Goal: Information Seeking & Learning: Find specific fact

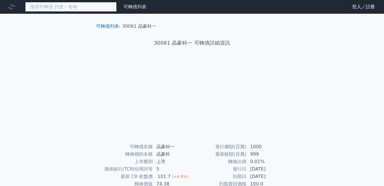
click at [95, 8] on input at bounding box center [70, 7] width 91 height 10
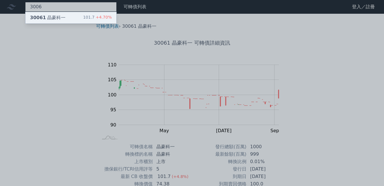
type input "3006"
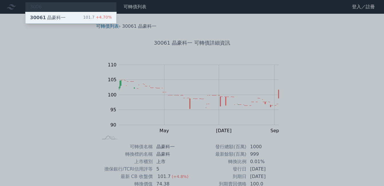
click at [95, 16] on div "101.7 +4.70%" at bounding box center [97, 17] width 29 height 7
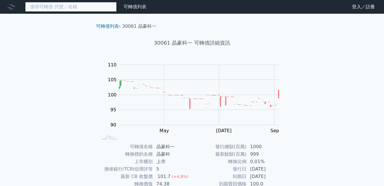
click at [75, 7] on input at bounding box center [70, 7] width 91 height 10
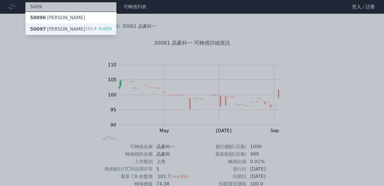
type input "5009"
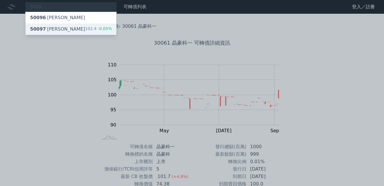
click at [83, 28] on div "50097 [PERSON_NAME]七 102.4 -0.05%" at bounding box center [70, 28] width 91 height 11
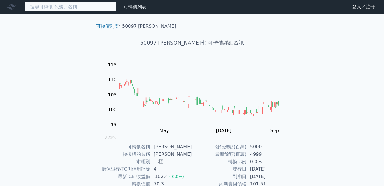
click at [77, 9] on input at bounding box center [70, 7] width 91 height 10
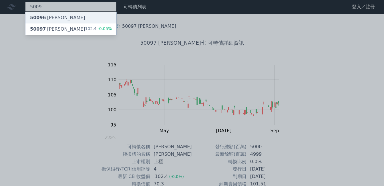
type input "5009"
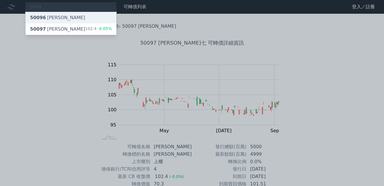
click at [78, 20] on div "50096 [PERSON_NAME]" at bounding box center [70, 17] width 91 height 11
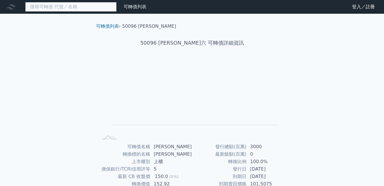
click at [74, 6] on input at bounding box center [70, 7] width 91 height 10
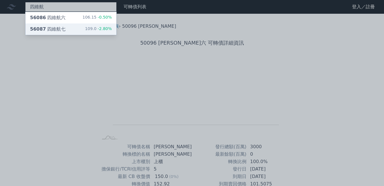
type input "四維航"
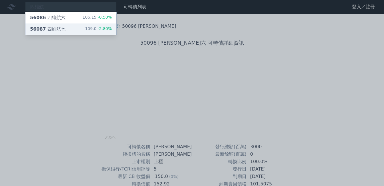
click at [66, 28] on div "56087 四維航七 109.0 -2.80%" at bounding box center [70, 28] width 91 height 11
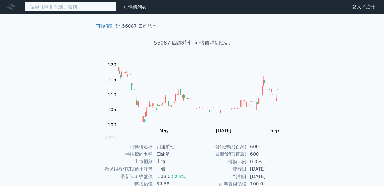
click at [79, 8] on input at bounding box center [70, 7] width 91 height 10
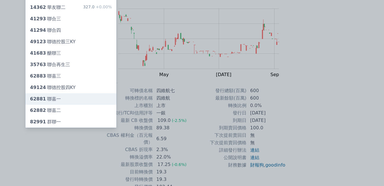
scroll to position [57, 0]
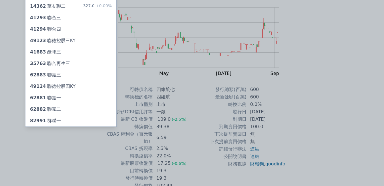
type input "聯"
click at [332, 35] on div at bounding box center [192, 93] width 384 height 186
